Goal: Information Seeking & Learning: Check status

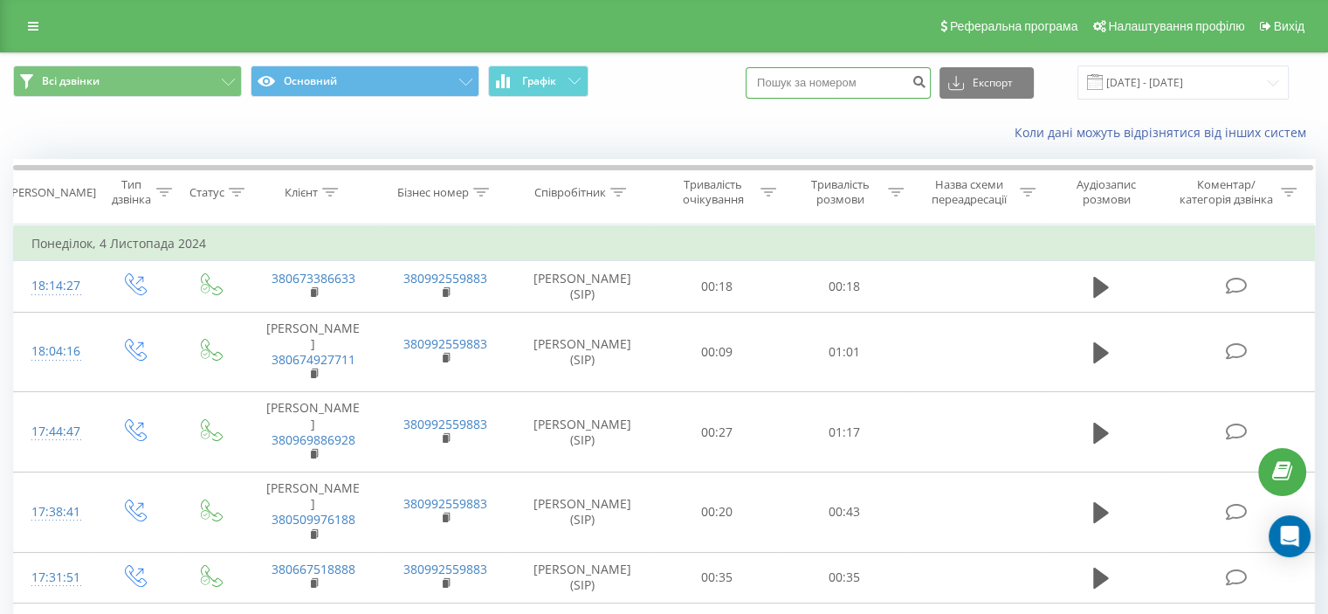
paste input "[PHONE_NUMBER]"
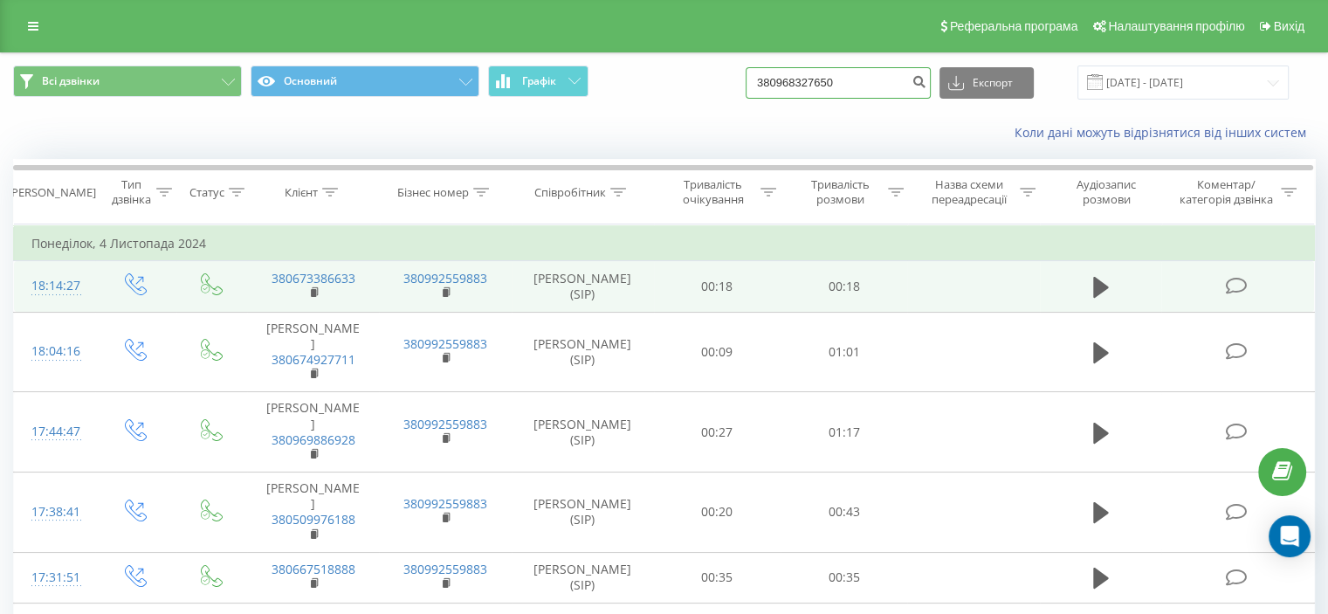
type input "380968327650"
